Goal: Find specific page/section: Find specific page/section

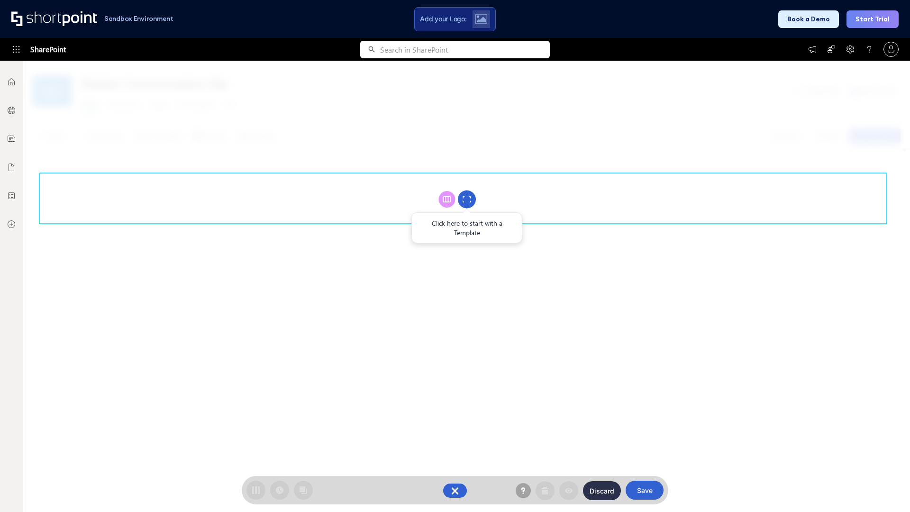
click at [467, 199] on circle at bounding box center [467, 200] width 18 height 18
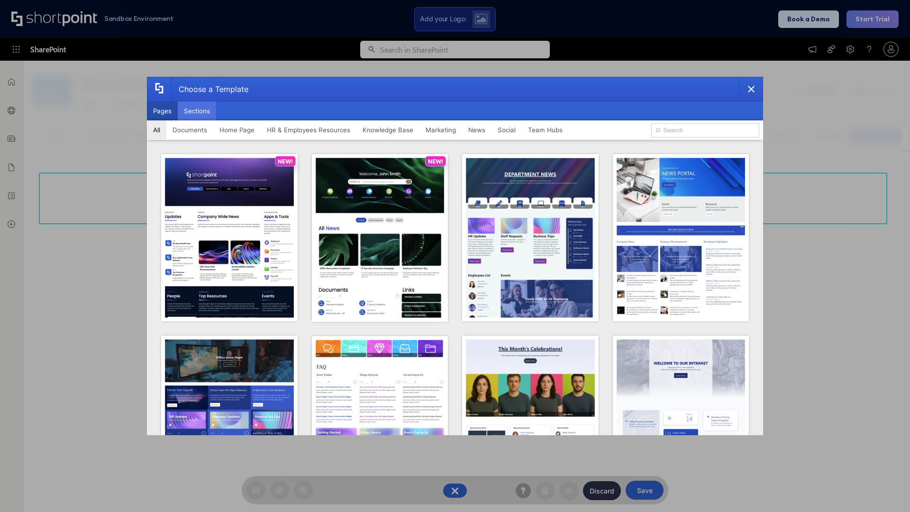
click at [197, 111] on button "Sections" at bounding box center [197, 110] width 38 height 19
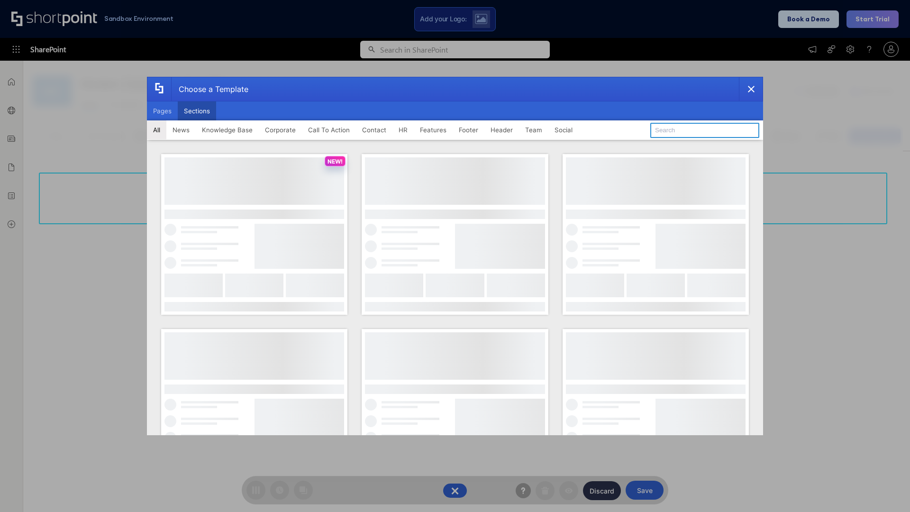
type input "Teammate 1"
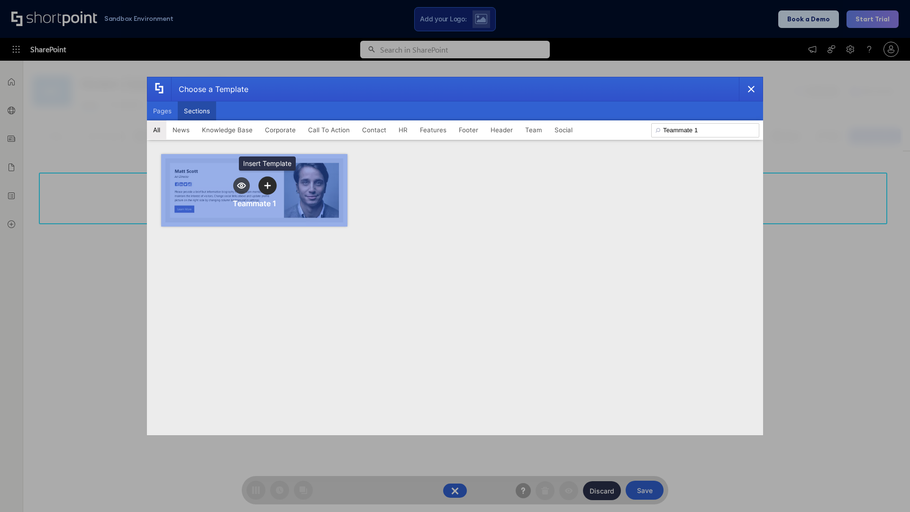
click at [267, 185] on icon "template selector" at bounding box center [267, 185] width 7 height 7
